Goal: Task Accomplishment & Management: Use online tool/utility

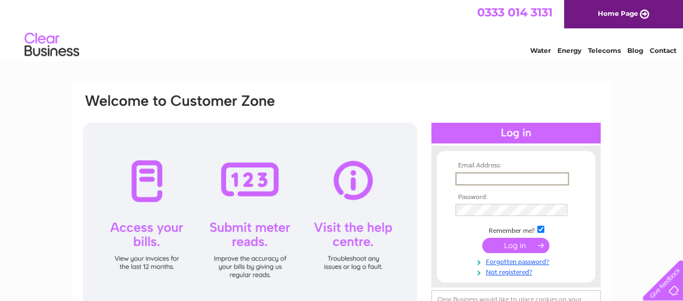
click at [511, 173] on input "text" at bounding box center [512, 178] width 114 height 13
type input "info@hambroarms.com"
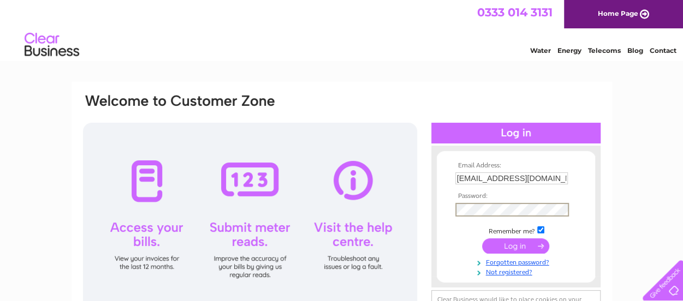
click at [509, 246] on input "submit" at bounding box center [515, 246] width 67 height 15
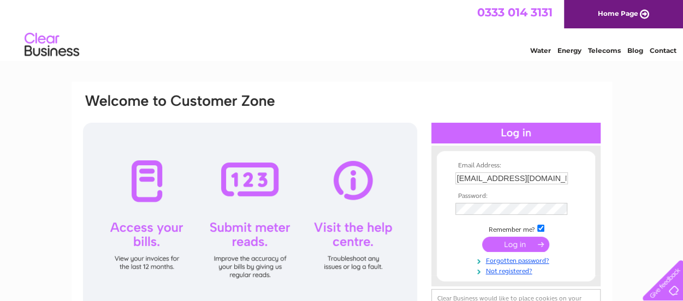
click at [509, 246] on input "submit" at bounding box center [515, 244] width 67 height 15
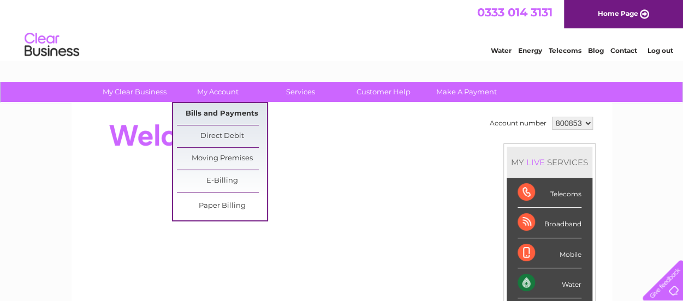
click at [219, 113] on link "Bills and Payments" at bounding box center [222, 114] width 90 height 22
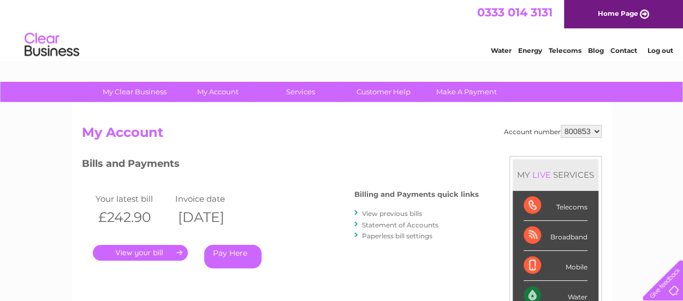
click at [136, 254] on link "." at bounding box center [140, 253] width 95 height 16
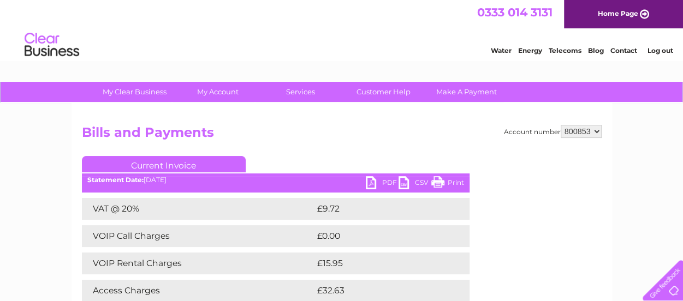
click at [380, 184] on link "PDF" at bounding box center [382, 184] width 33 height 16
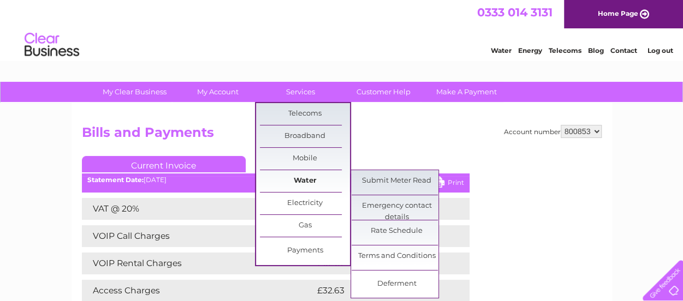
click at [305, 179] on link "Water" at bounding box center [305, 181] width 90 height 22
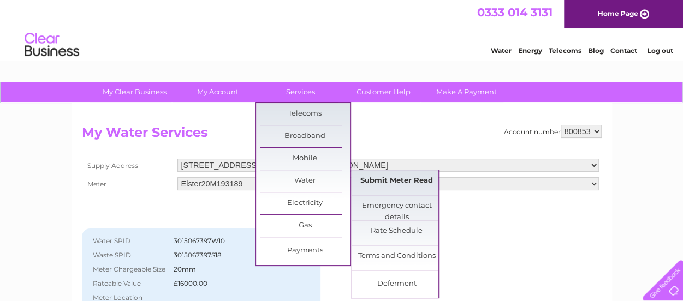
click at [378, 181] on link "Submit Meter Read" at bounding box center [396, 181] width 90 height 22
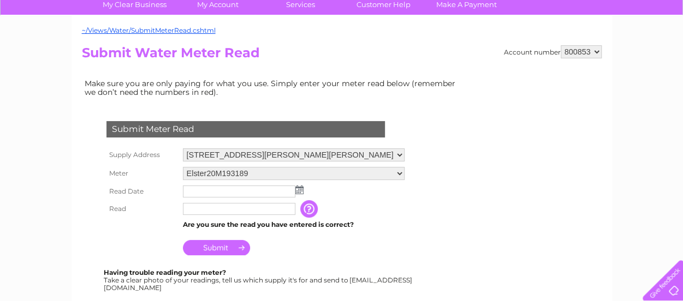
scroll to position [109, 0]
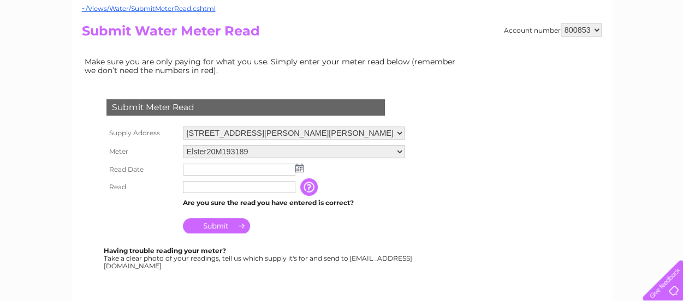
click at [298, 168] on img at bounding box center [299, 168] width 8 height 9
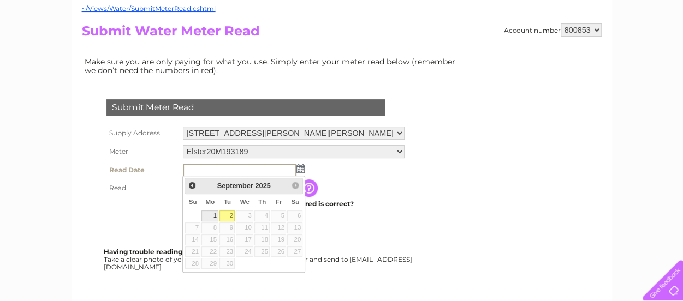
click at [218, 222] on link "1" at bounding box center [209, 216] width 17 height 11
type input "2025/09/01"
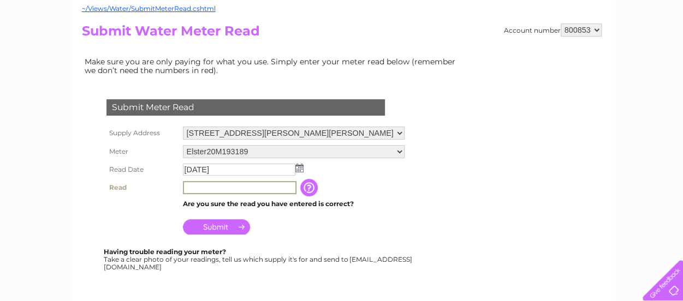
click at [220, 184] on input "text" at bounding box center [240, 187] width 114 height 13
type input "1945"
click at [215, 224] on input "Submit" at bounding box center [216, 226] width 67 height 15
